Goal: Contribute content

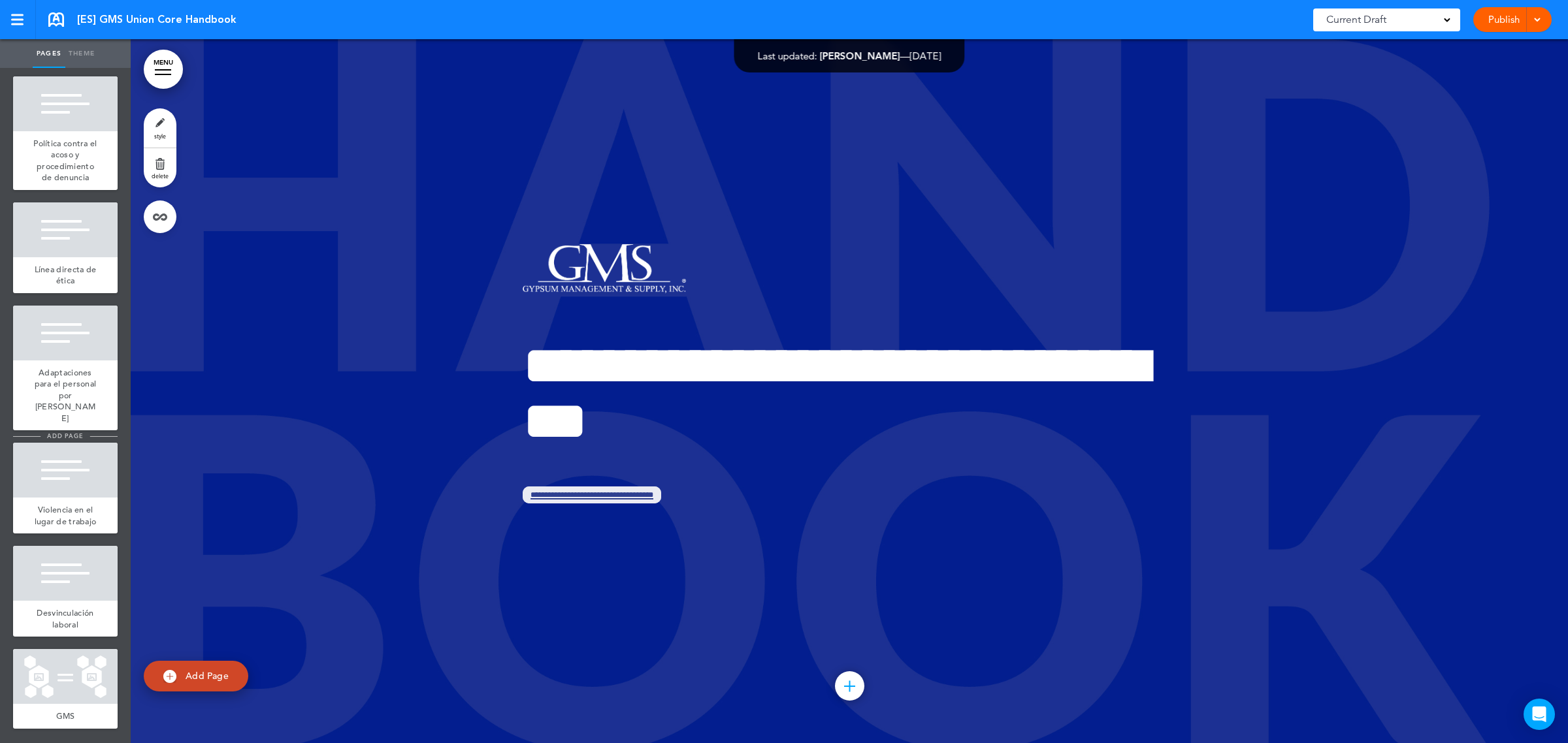
scroll to position [5213, 0]
click at [53, 594] on span "Desvinculación laboral" at bounding box center [65, 619] width 57 height 23
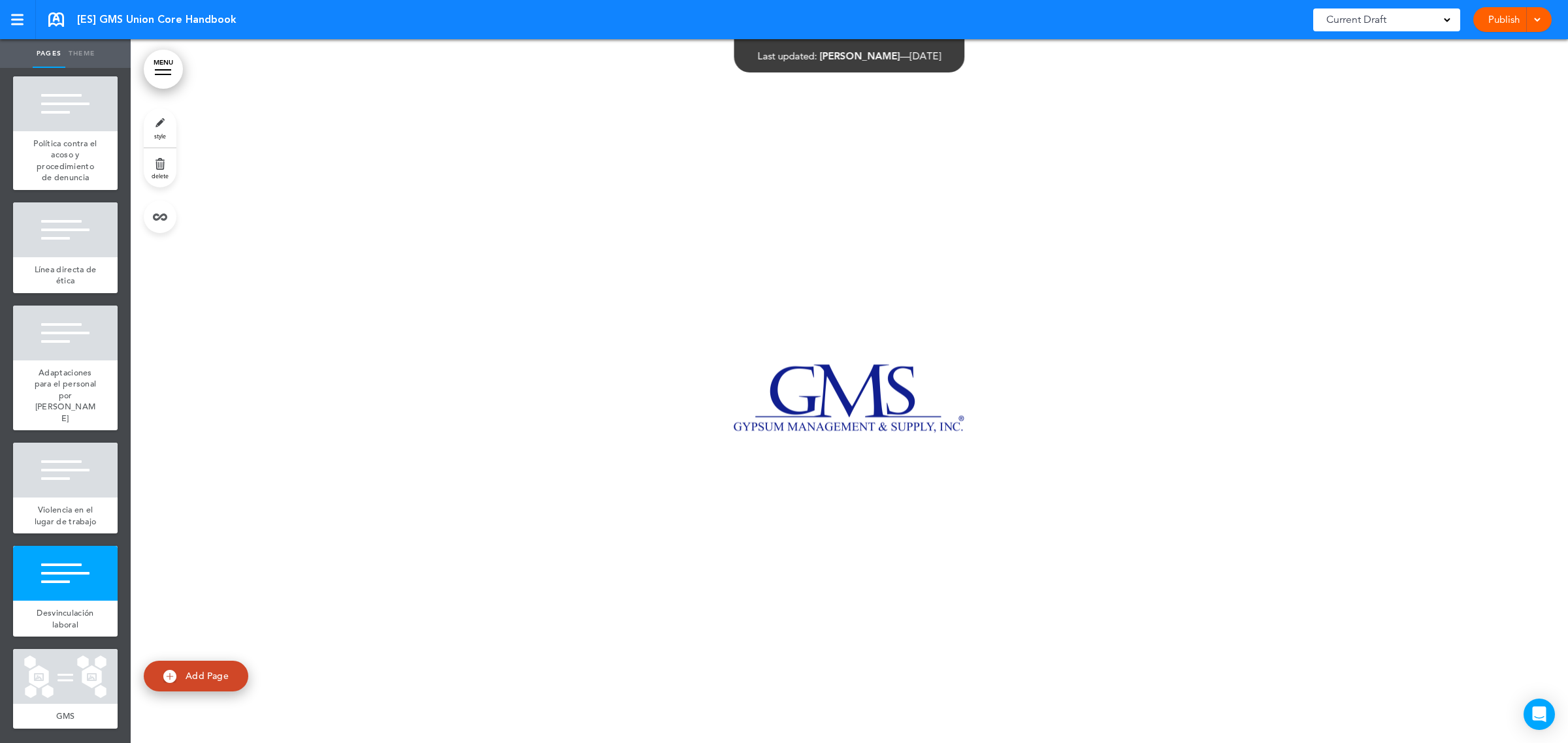
scroll to position [83764, 0]
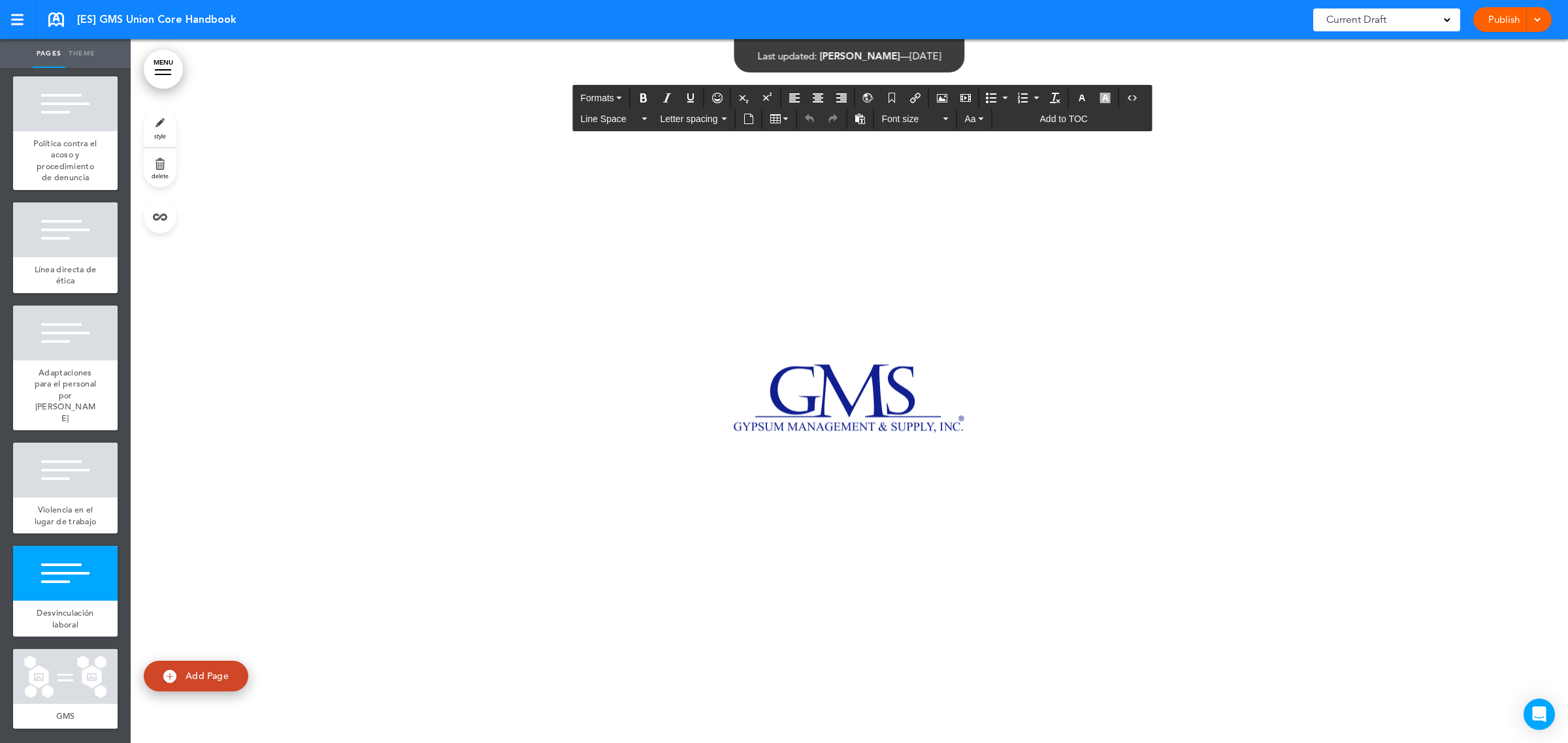
drag, startPoint x: 518, startPoint y: 324, endPoint x: 889, endPoint y: 369, distance: 373.7
drag, startPoint x: 877, startPoint y: 392, endPoint x: 512, endPoint y: 324, distance: 371.3
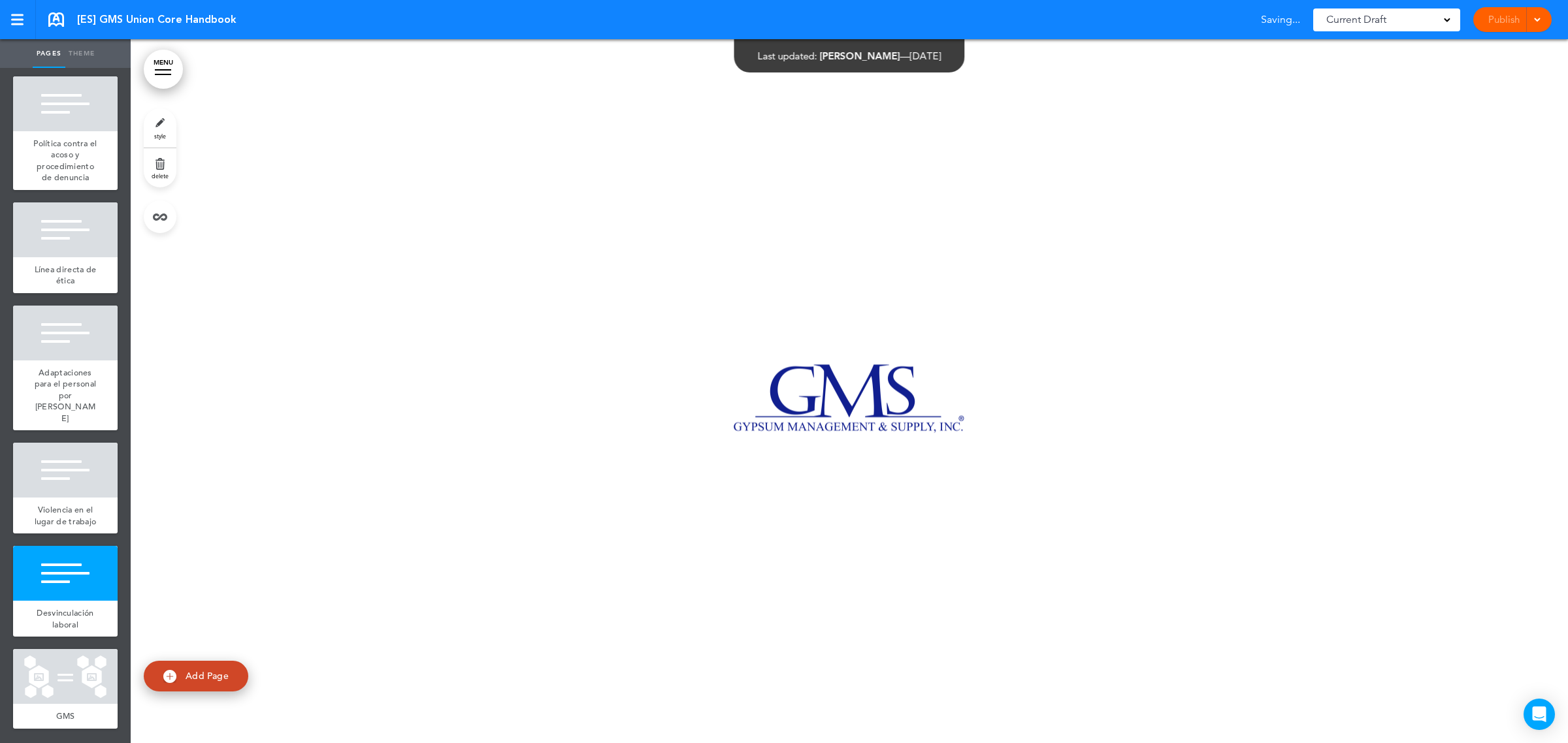
click at [1254, 21] on div "Publish Publish Preview Draft" at bounding box center [1512, 20] width 78 height 25
click at [1254, 21] on link "Publish" at bounding box center [1504, 20] width 41 height 25
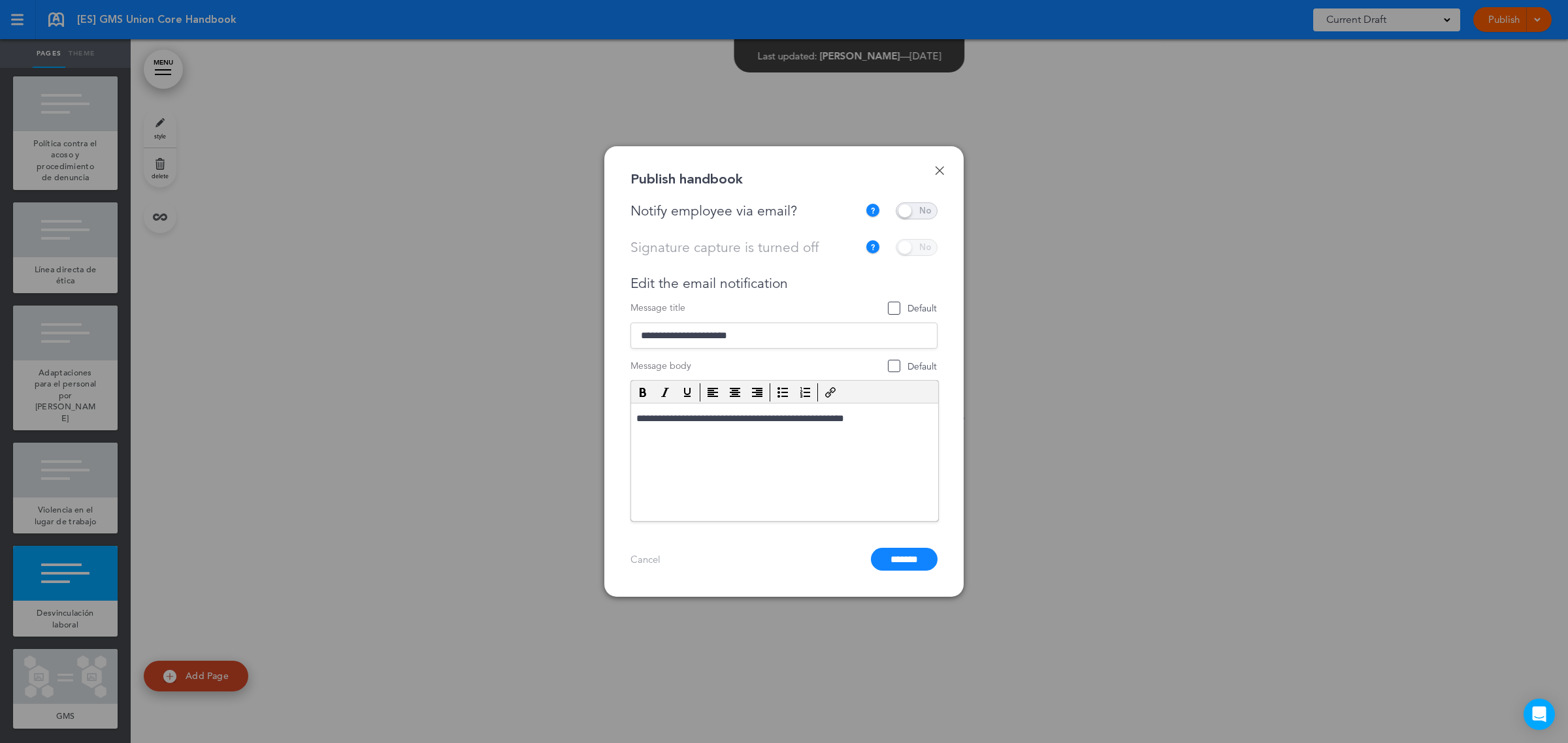
click at [903, 211] on span at bounding box center [917, 211] width 42 height 17
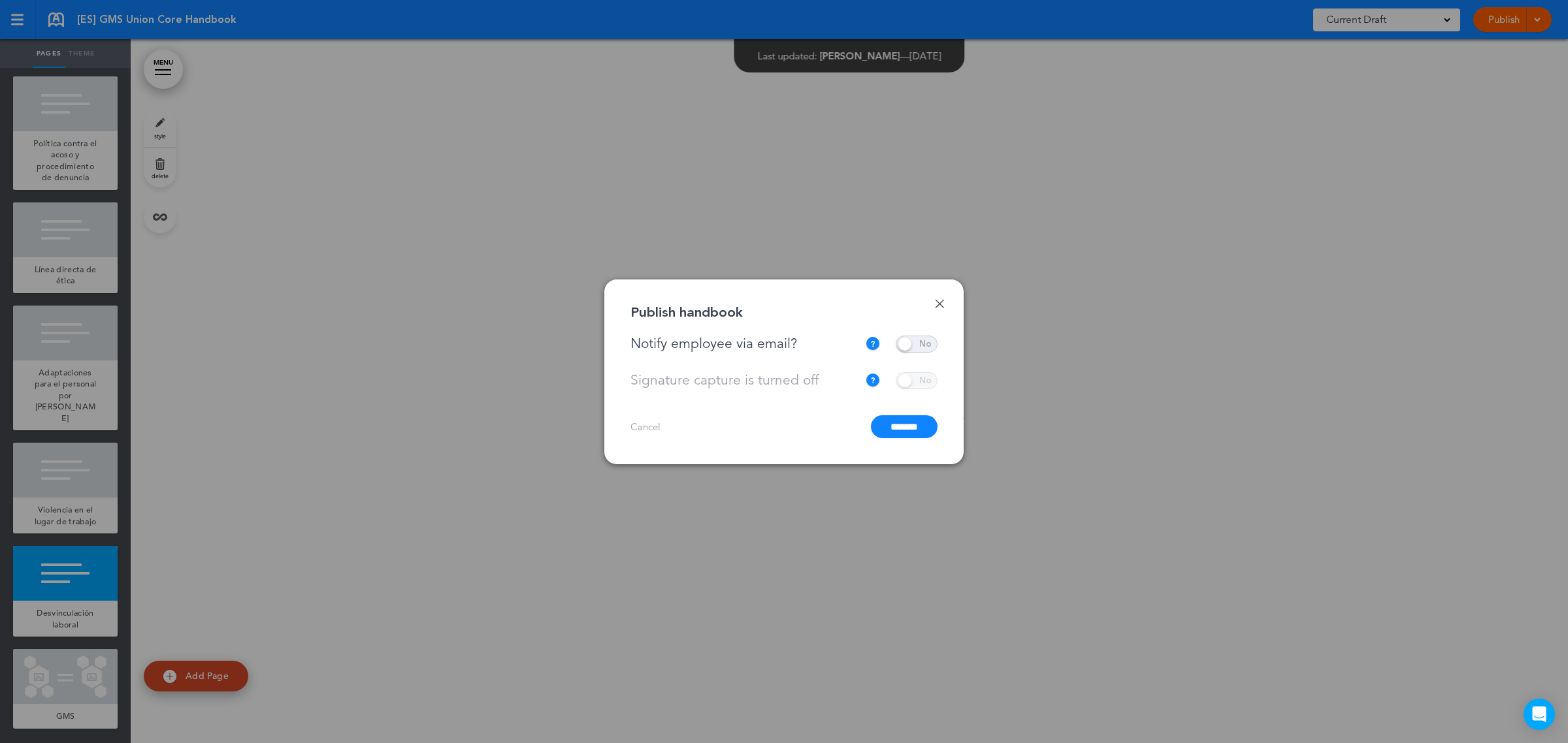
click at [907, 427] on input "*******" at bounding box center [904, 427] width 67 height 23
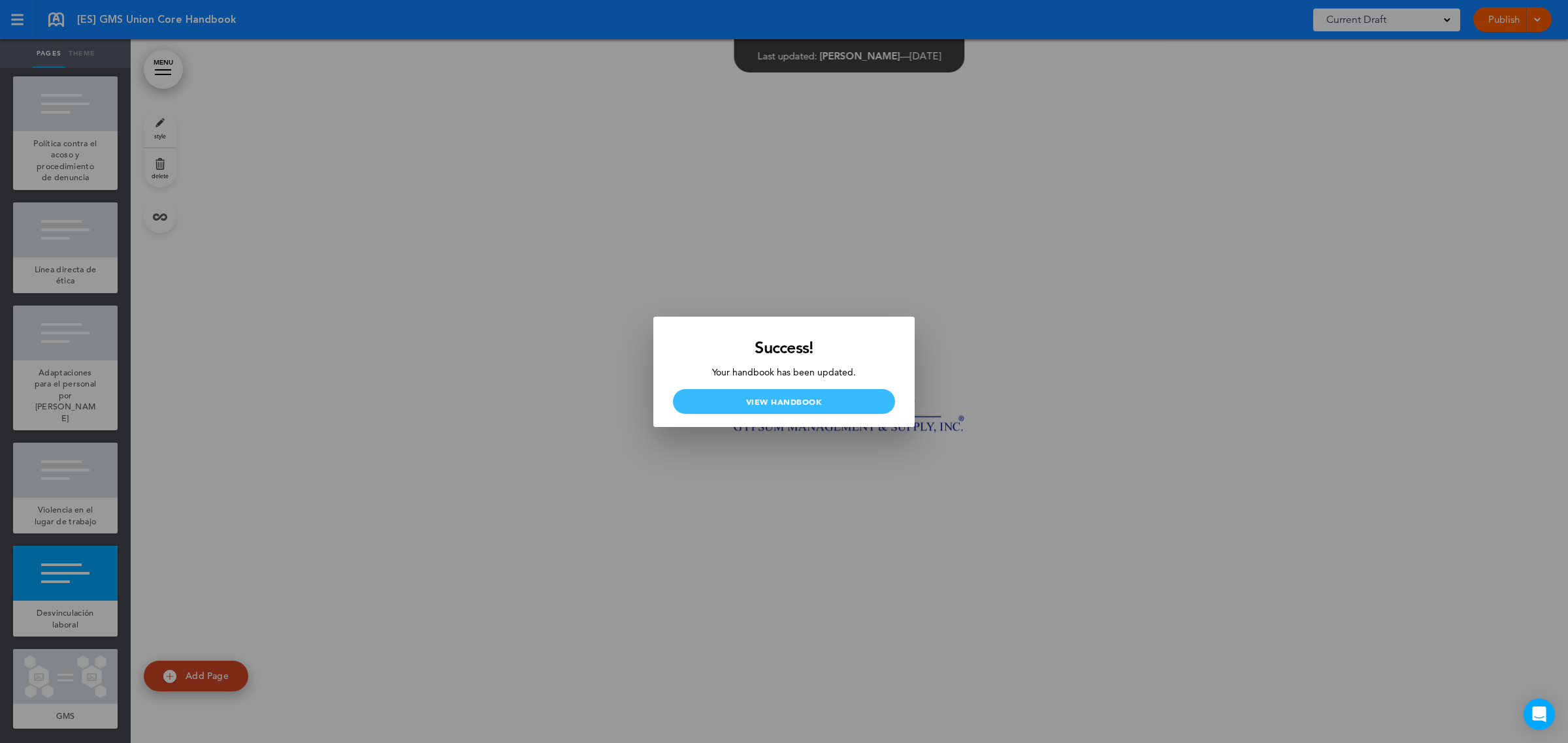
click at [759, 401] on link "View Handbook" at bounding box center [784, 401] width 222 height 25
click at [788, 402] on link "View Handbook" at bounding box center [784, 401] width 222 height 25
click at [759, 406] on link "View Handbook" at bounding box center [784, 401] width 222 height 25
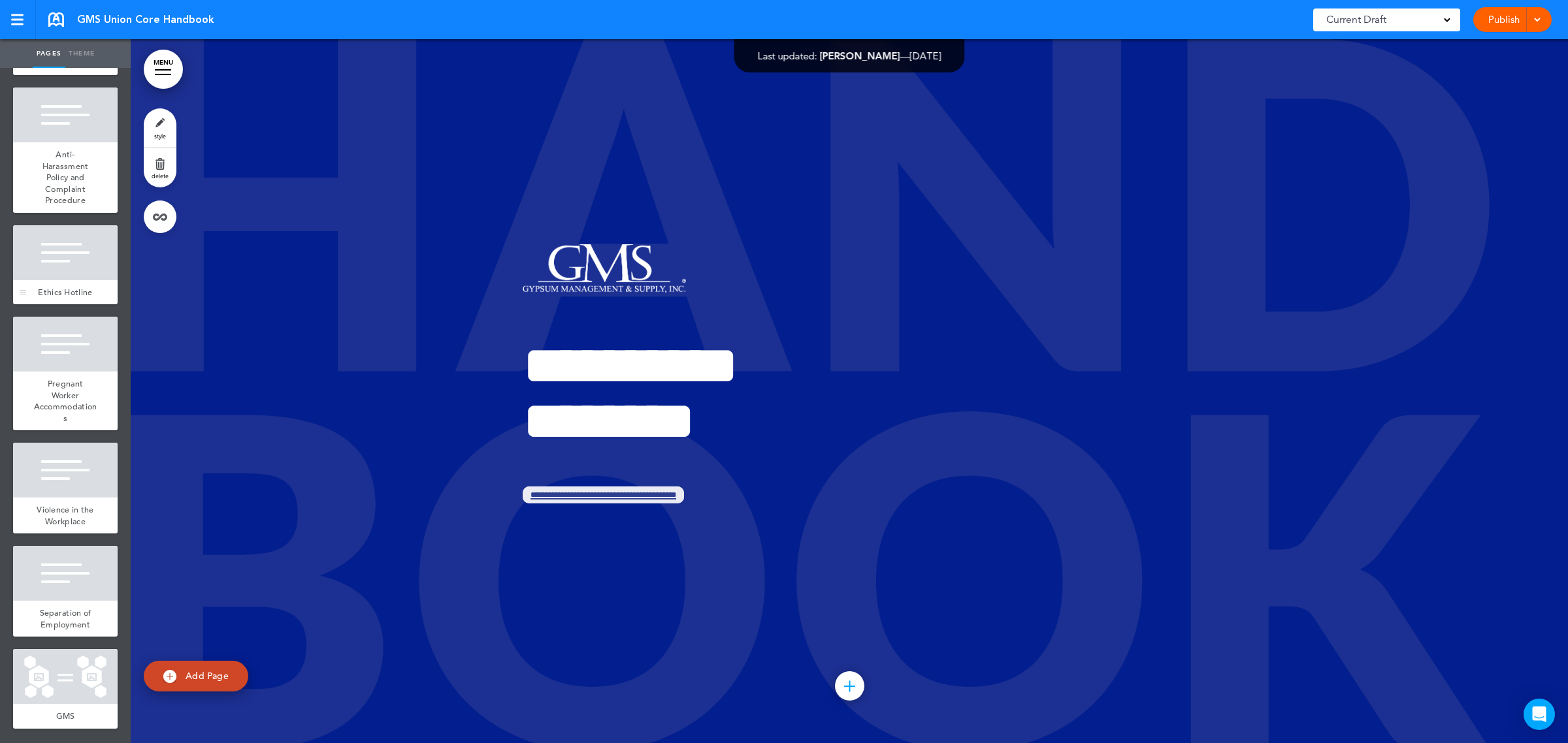
scroll to position [4801, 0]
click at [56, 626] on span "Separation of Employment" at bounding box center [66, 619] width 52 height 23
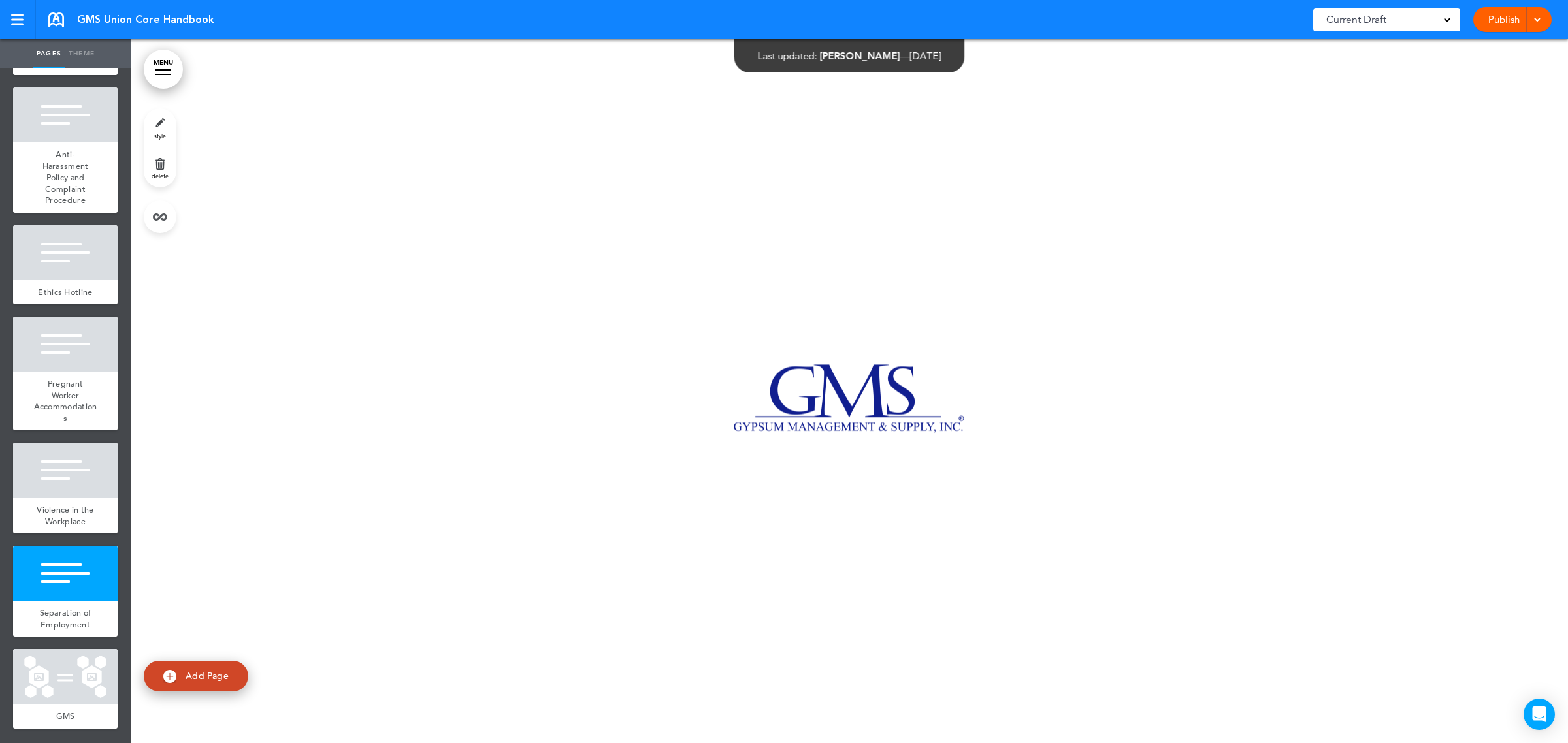
scroll to position [77697, 0]
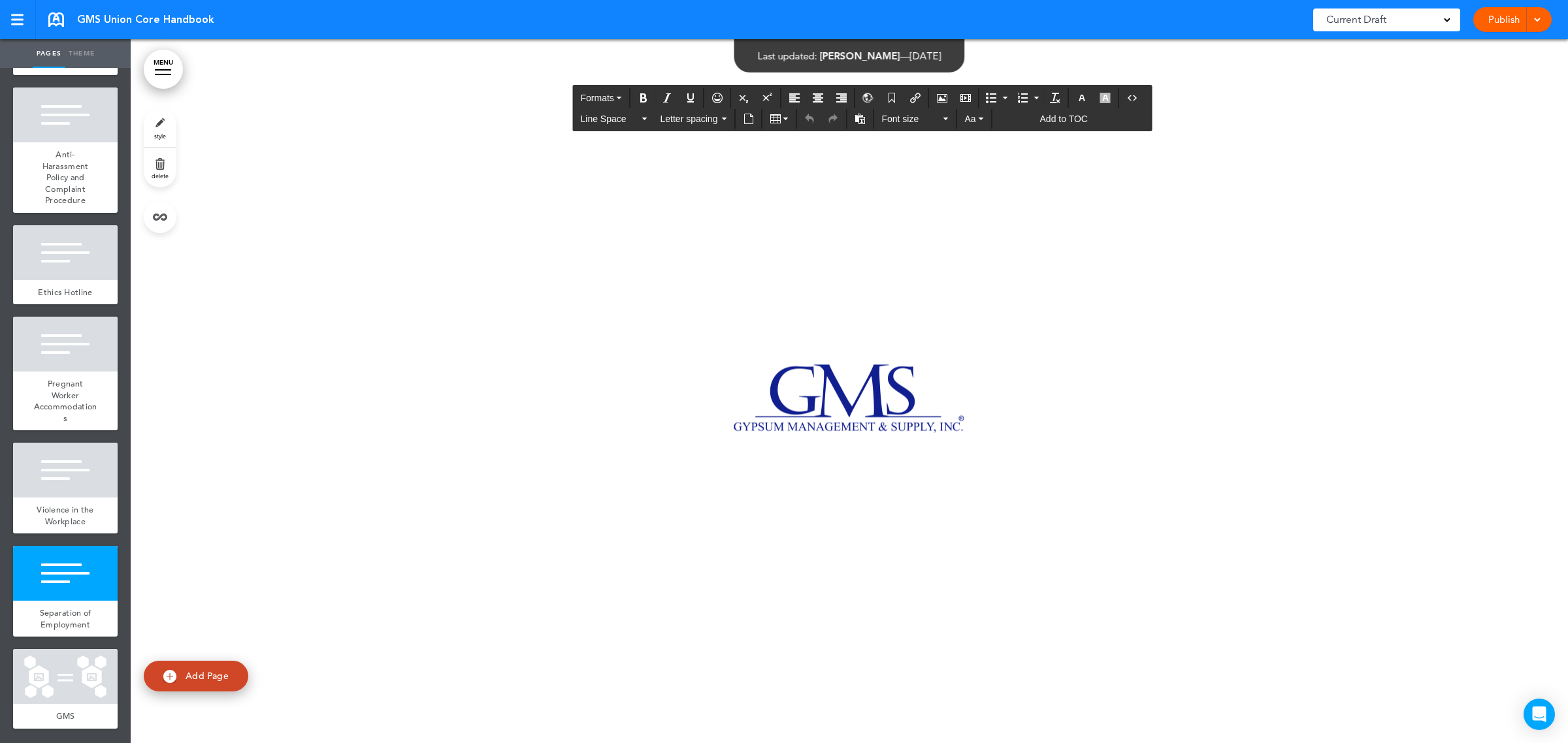
drag, startPoint x: 520, startPoint y: 383, endPoint x: 925, endPoint y: 435, distance: 408.3
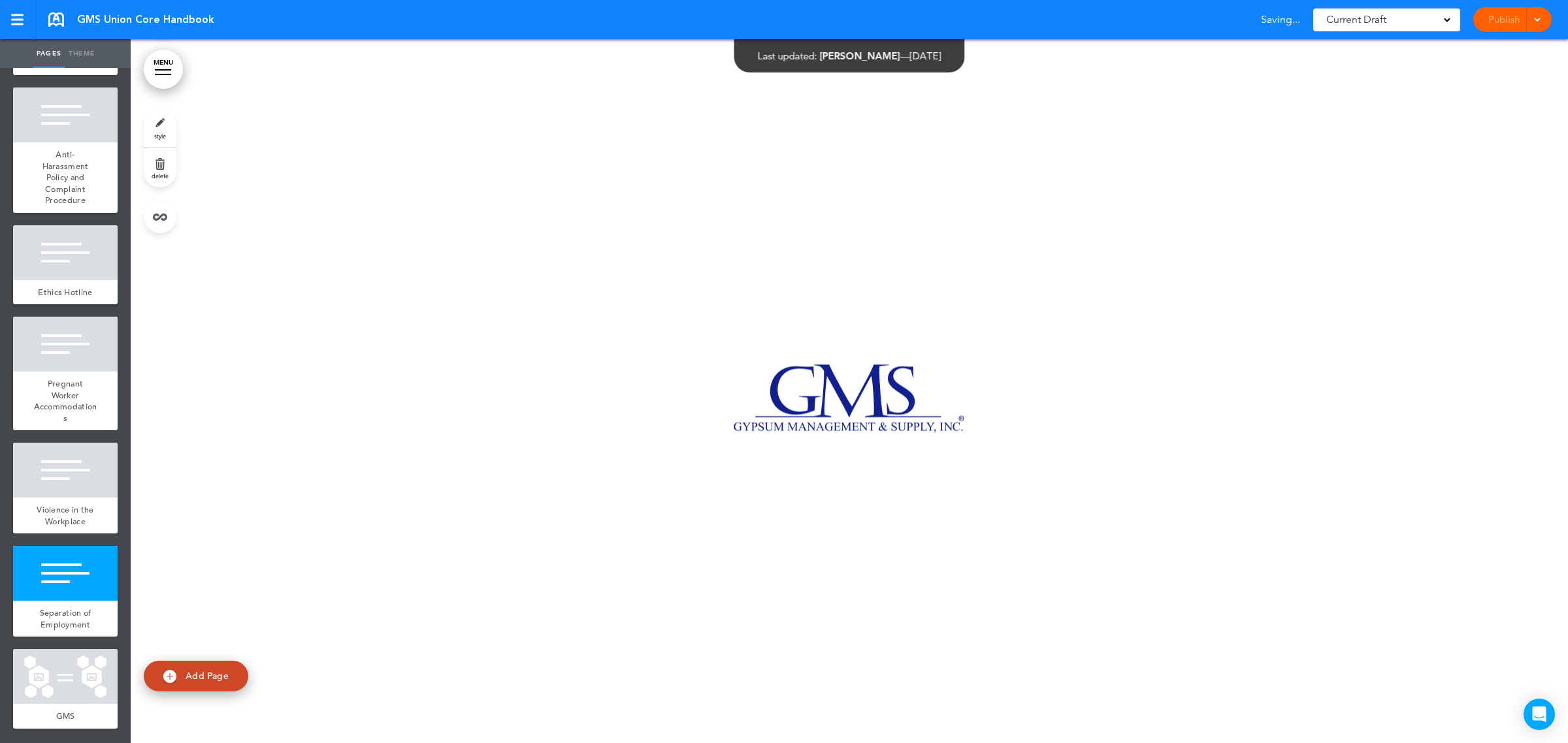
click at [1497, 24] on div "Publish Publish Preview Draft" at bounding box center [1512, 20] width 78 height 25
click at [1501, 21] on link "Publish" at bounding box center [1504, 20] width 41 height 25
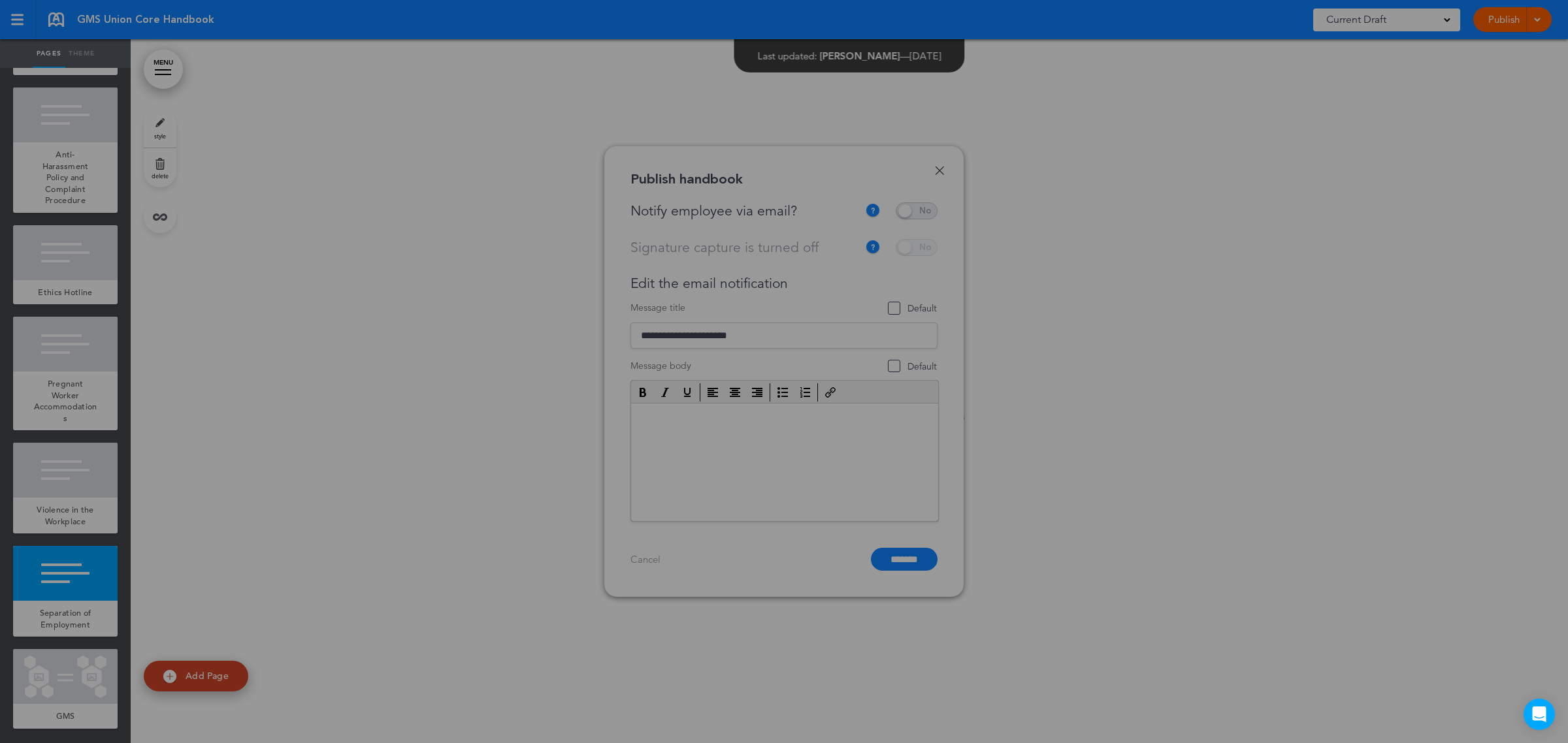
scroll to position [0, 0]
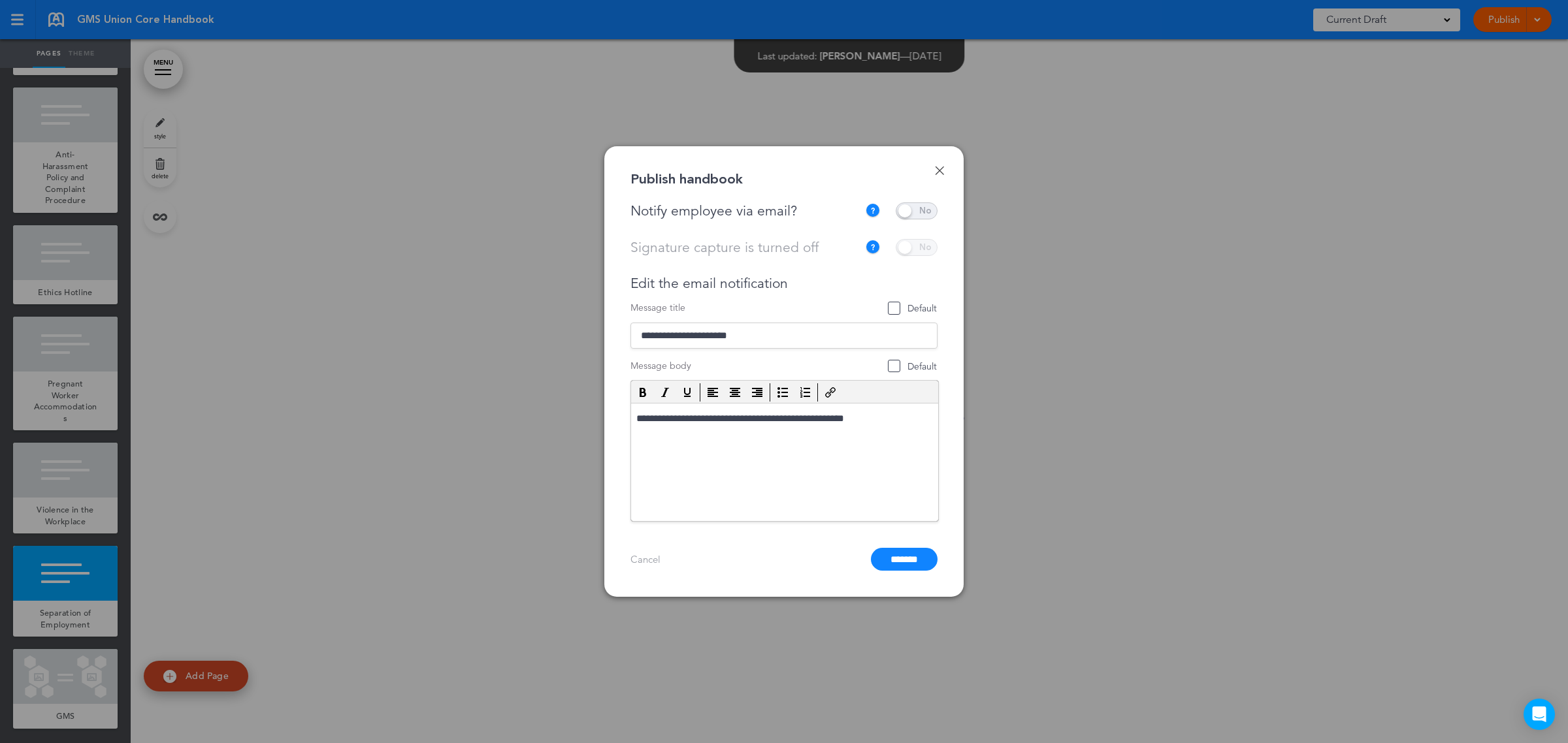
click at [913, 210] on span at bounding box center [917, 211] width 42 height 17
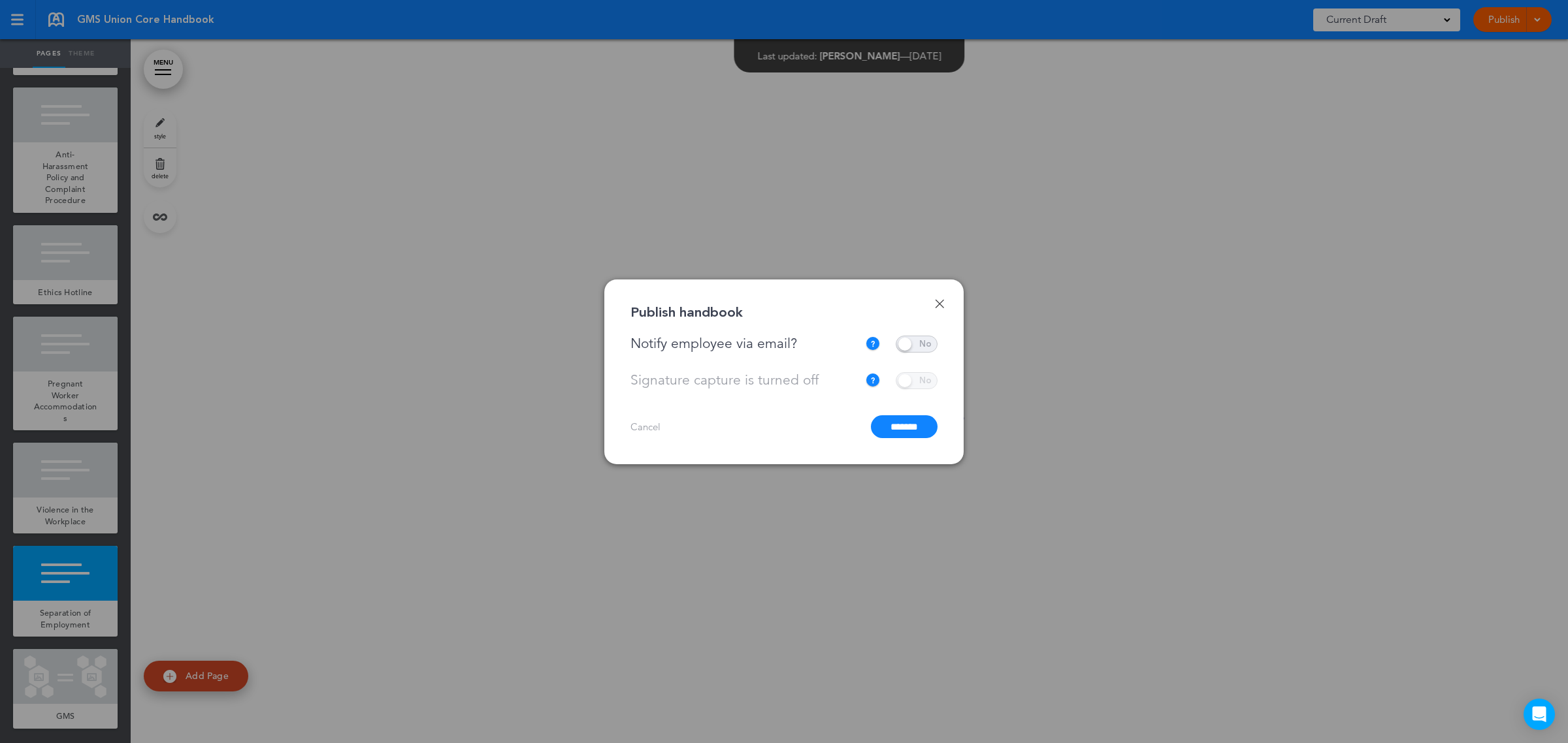
click at [903, 432] on input "*******" at bounding box center [904, 427] width 67 height 23
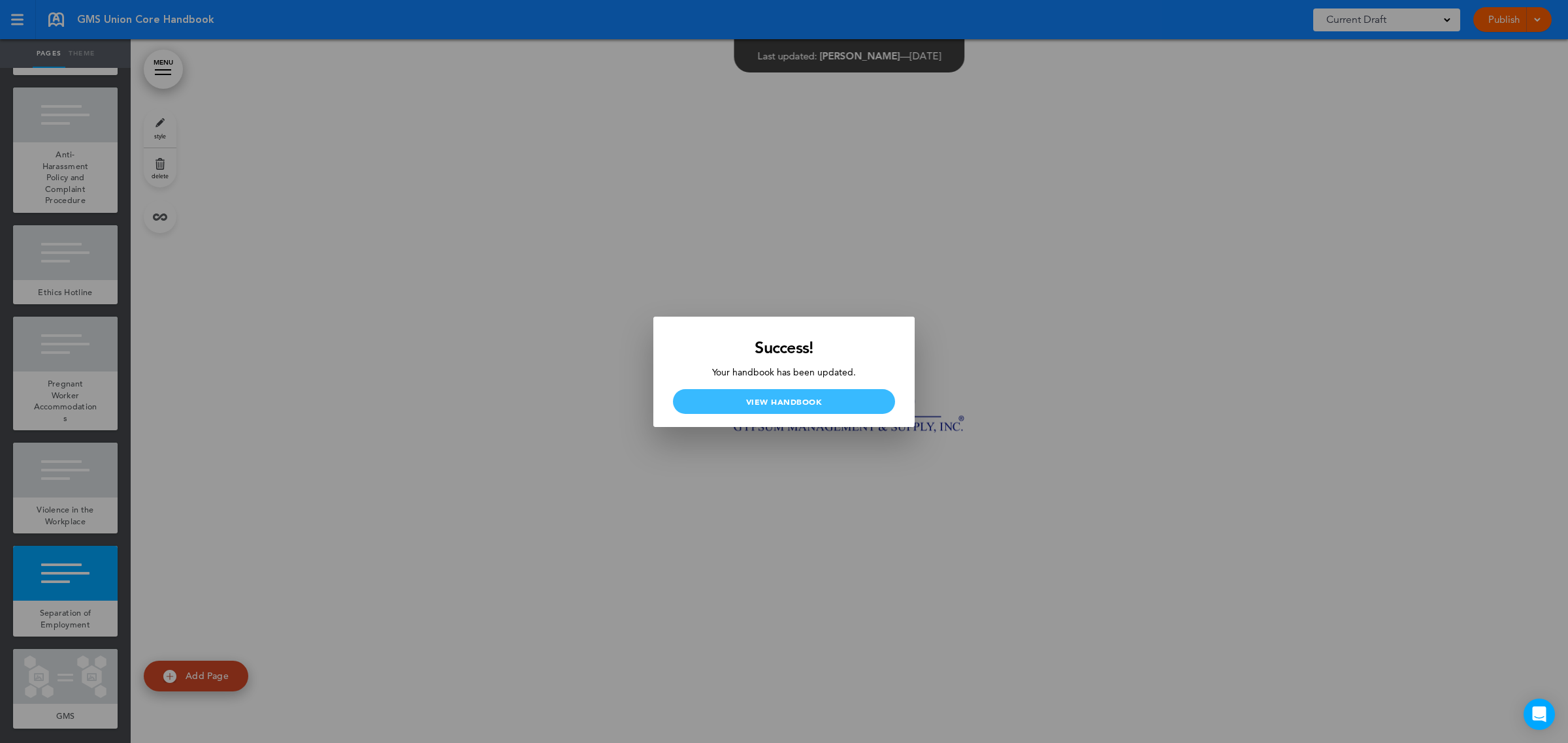
click at [760, 392] on link "View Handbook" at bounding box center [784, 401] width 222 height 25
